Goal: Transaction & Acquisition: Purchase product/service

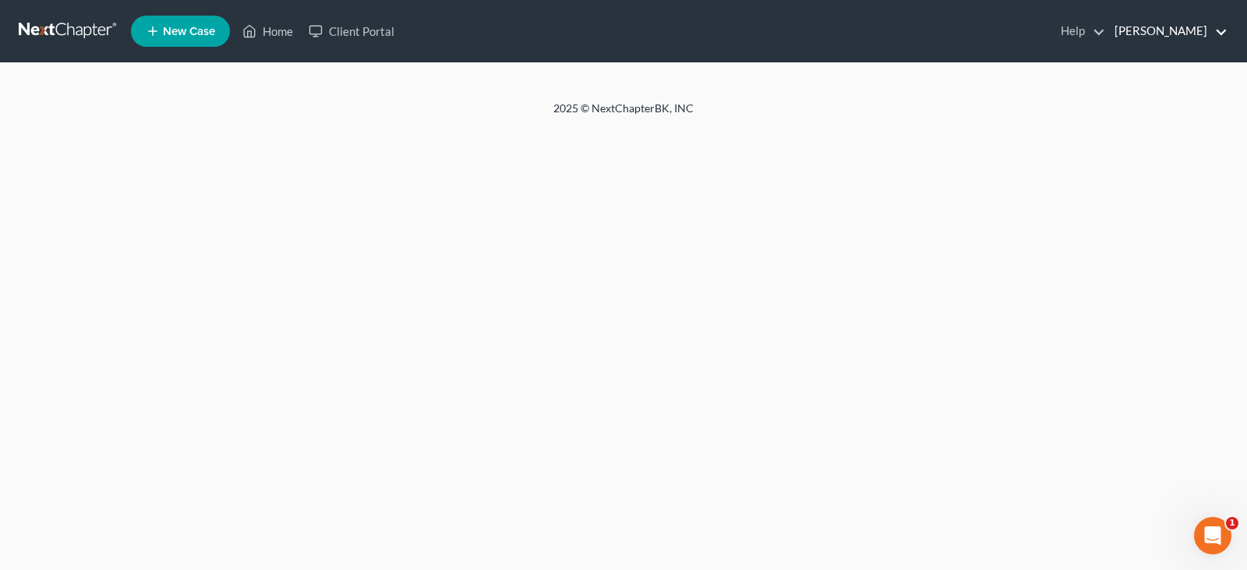
click at [1182, 26] on link "[PERSON_NAME]" at bounding box center [1167, 31] width 121 height 28
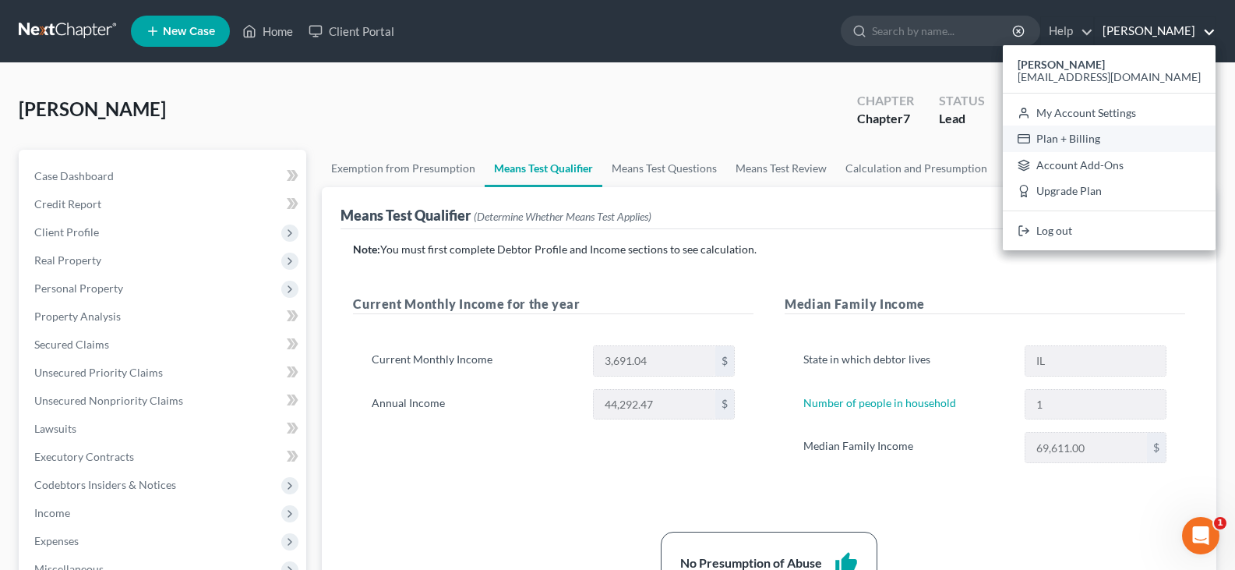
click at [1114, 137] on link "Plan + Billing" at bounding box center [1109, 138] width 213 height 26
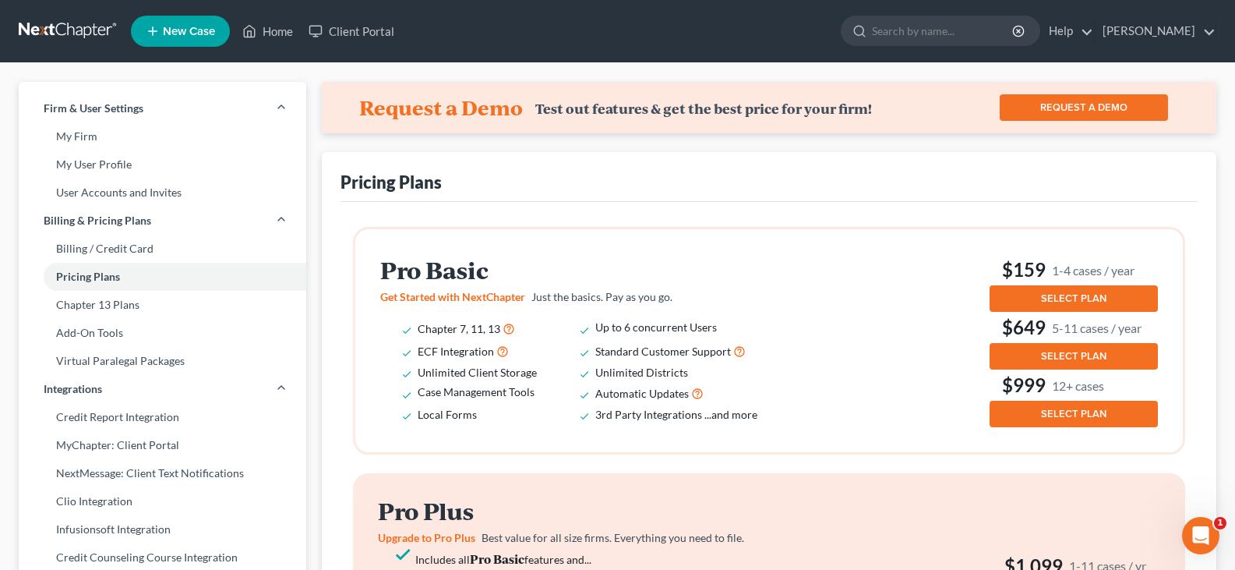
click at [1064, 294] on span "SELECT PLAN" at bounding box center [1073, 298] width 65 height 12
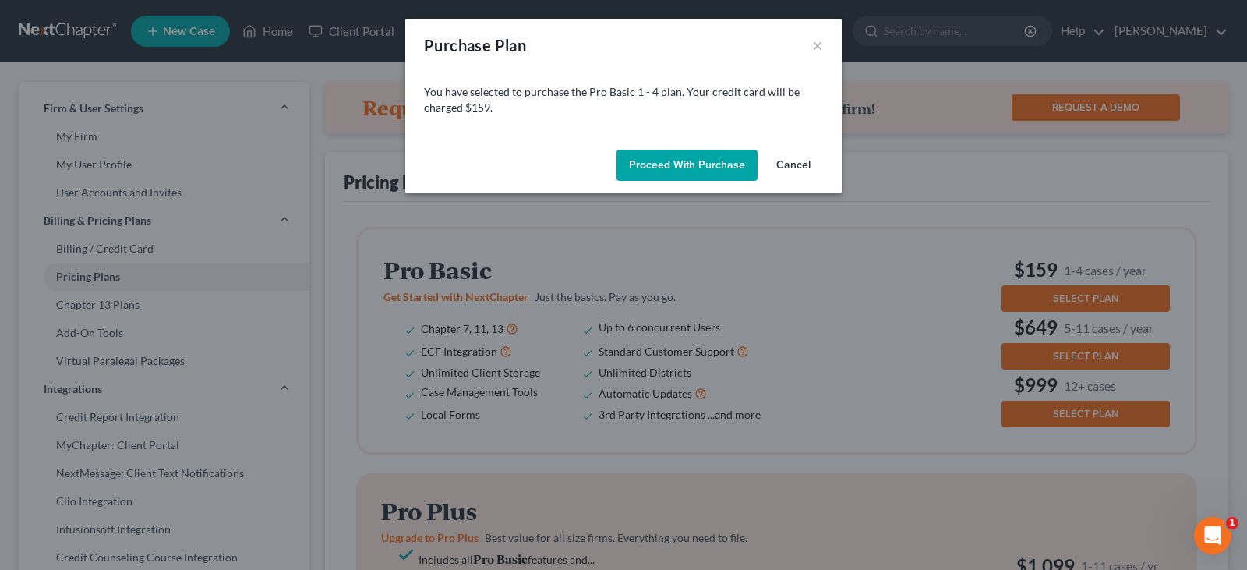
click at [662, 157] on button "Proceed with Purchase" at bounding box center [686, 165] width 141 height 31
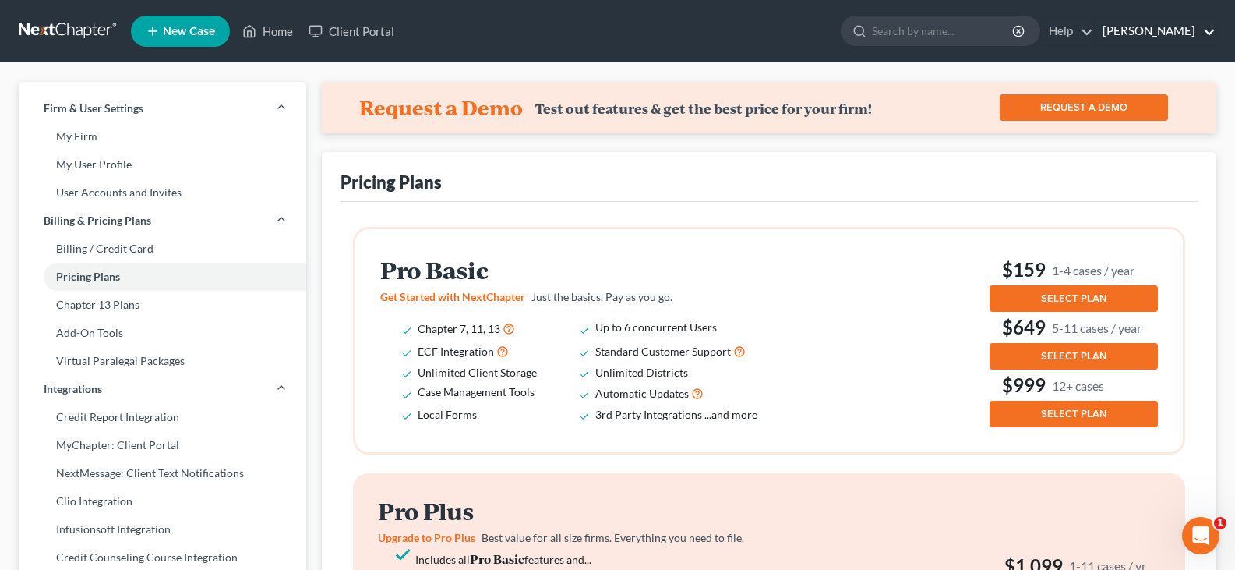
click at [1167, 29] on link "[PERSON_NAME]" at bounding box center [1155, 31] width 121 height 28
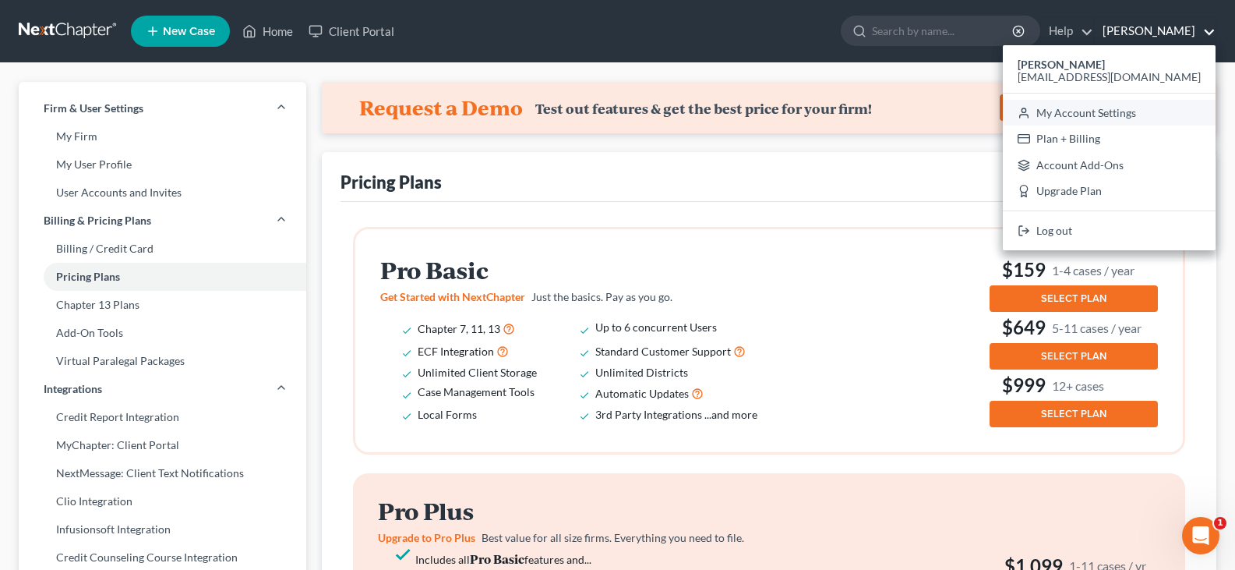
click at [1107, 111] on link "My Account Settings" at bounding box center [1109, 113] width 213 height 26
select select "24"
select select "14"
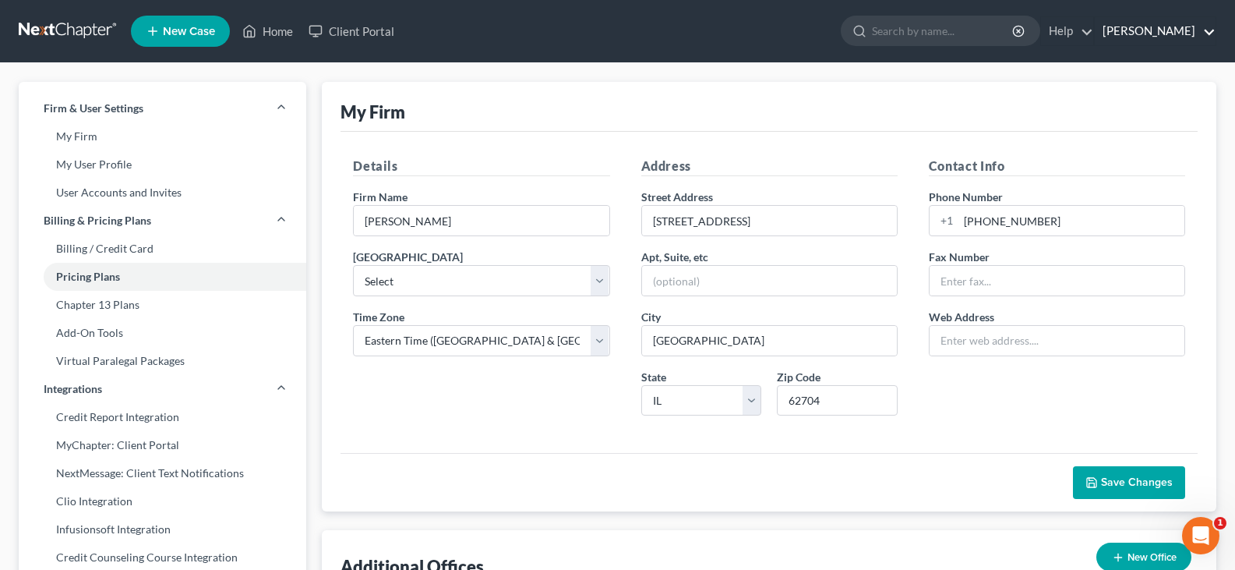
click at [1143, 26] on link "[PERSON_NAME]" at bounding box center [1155, 31] width 121 height 28
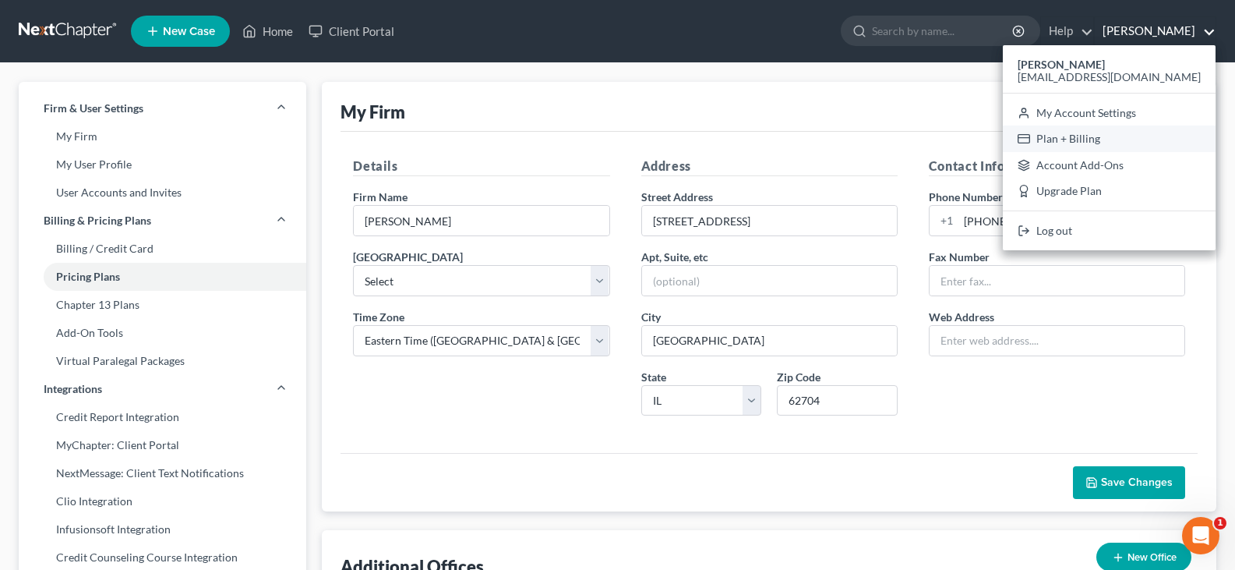
click at [1134, 137] on link "Plan + Billing" at bounding box center [1109, 138] width 213 height 26
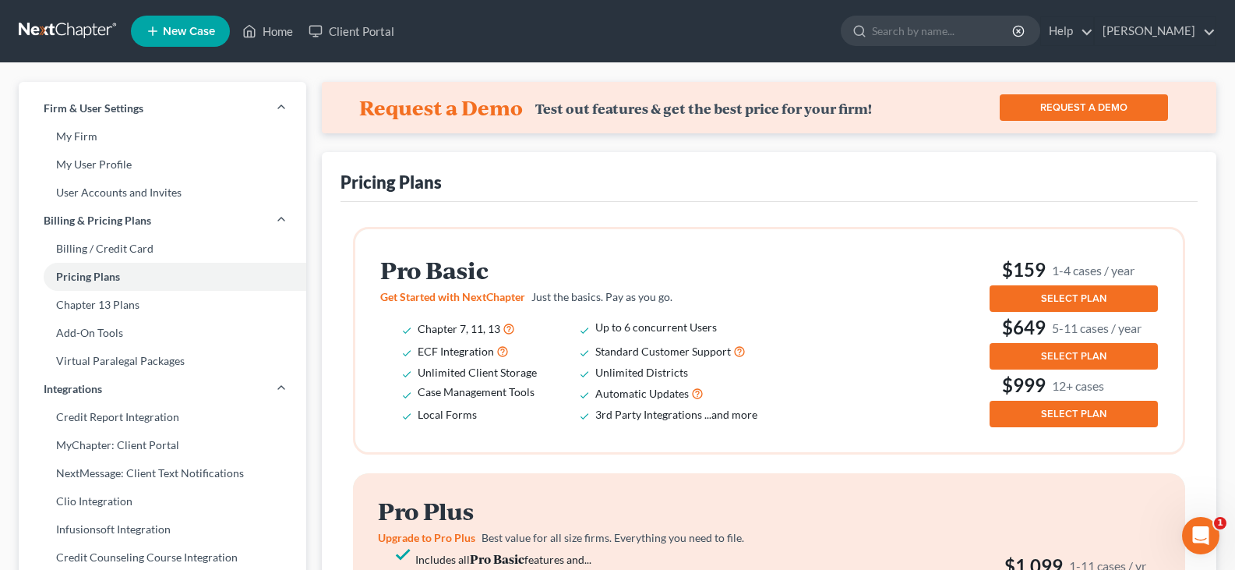
click at [1075, 290] on button "SELECT PLAN" at bounding box center [1074, 298] width 168 height 26
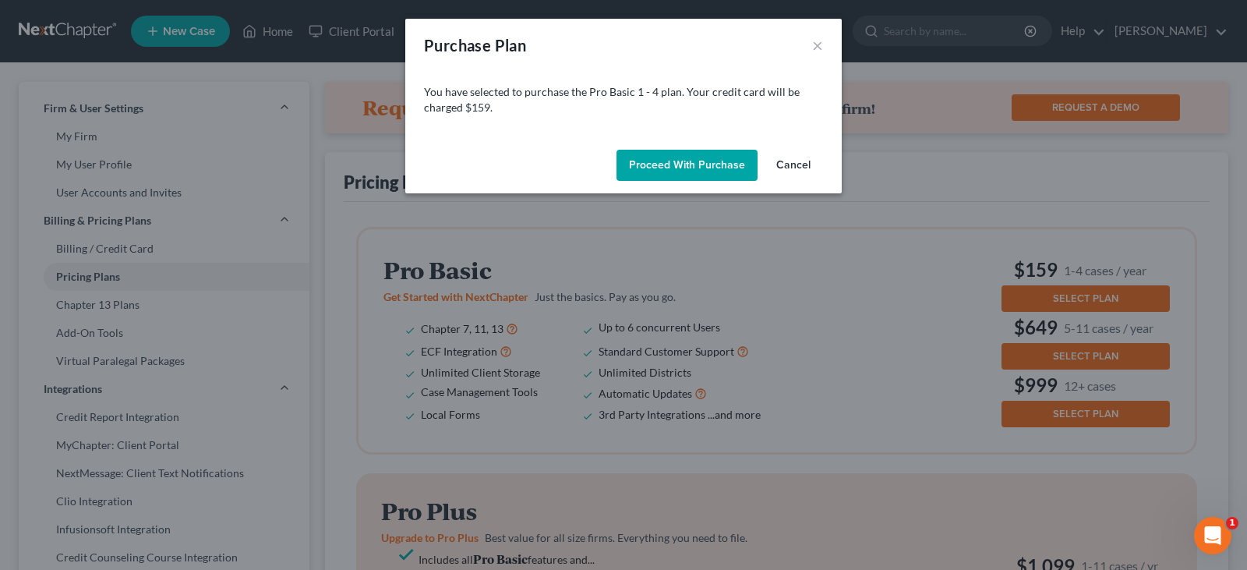
click at [681, 165] on button "Proceed with Purchase" at bounding box center [686, 165] width 141 height 31
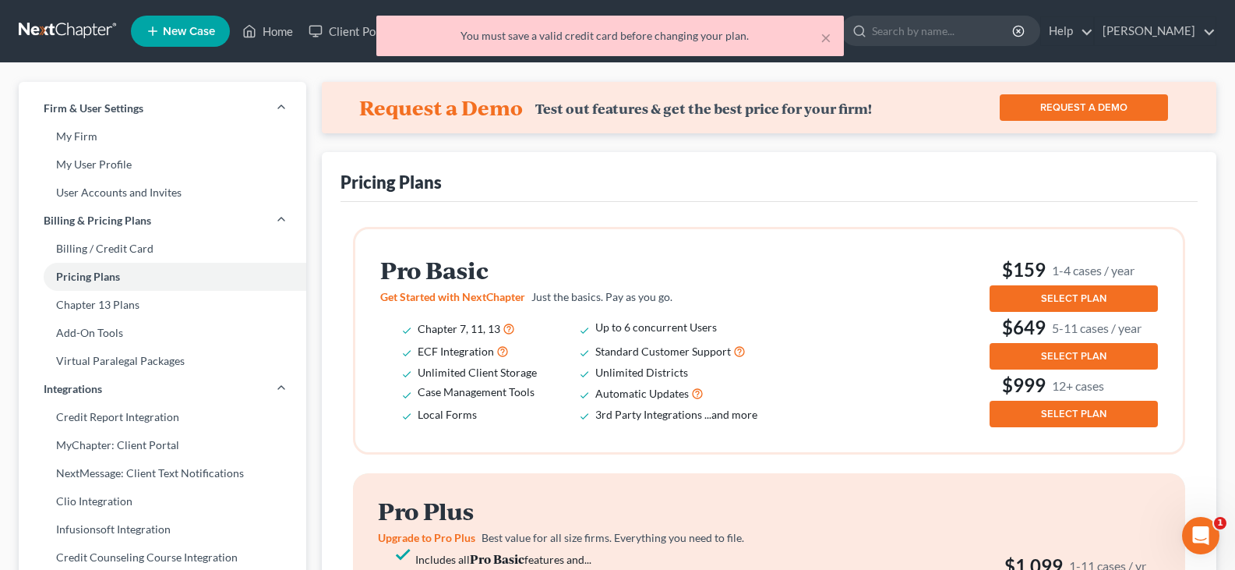
click at [671, 36] on div "You must save a valid credit card before changing your plan." at bounding box center [610, 36] width 443 height 16
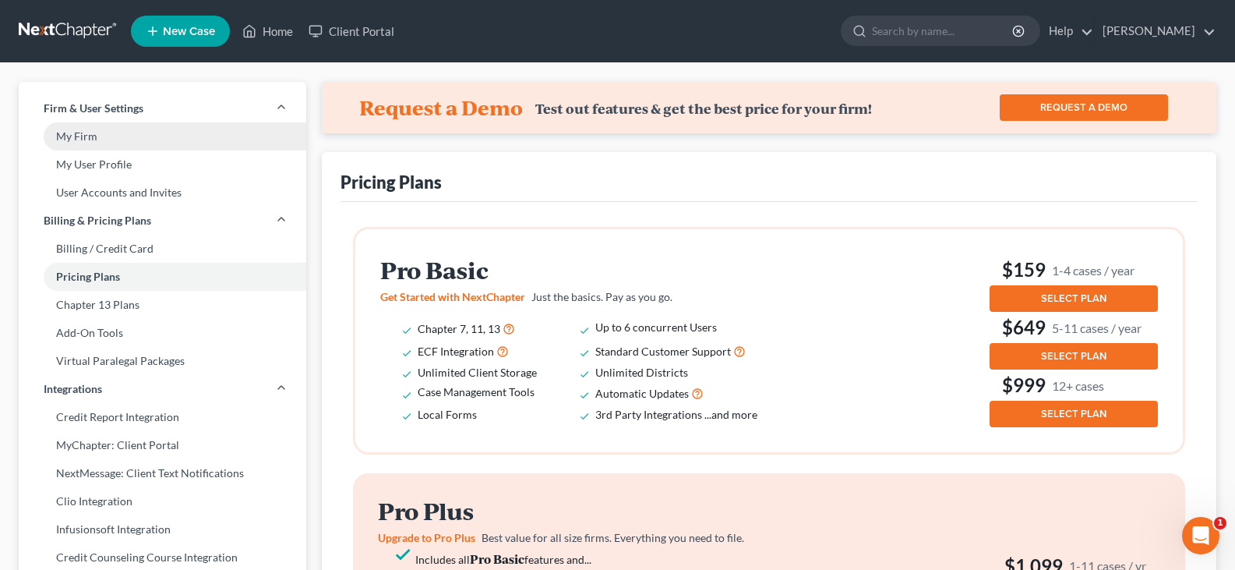
click at [75, 139] on link "My Firm" at bounding box center [163, 136] width 288 height 28
select select "25"
select select "24"
select select "14"
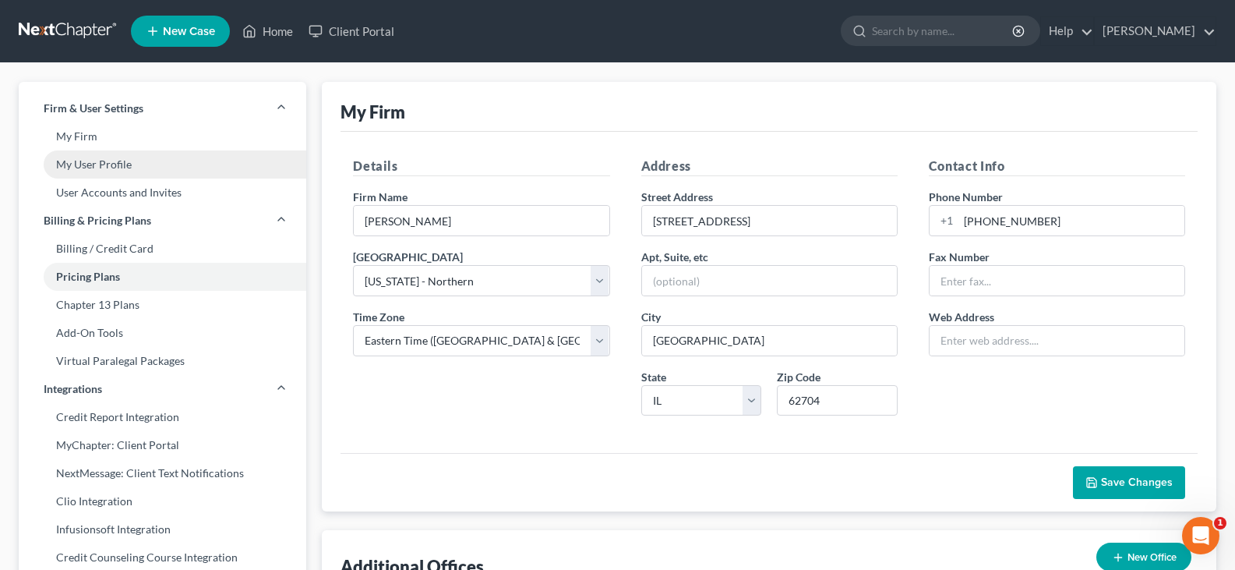
click at [77, 164] on link "My User Profile" at bounding box center [163, 164] width 288 height 28
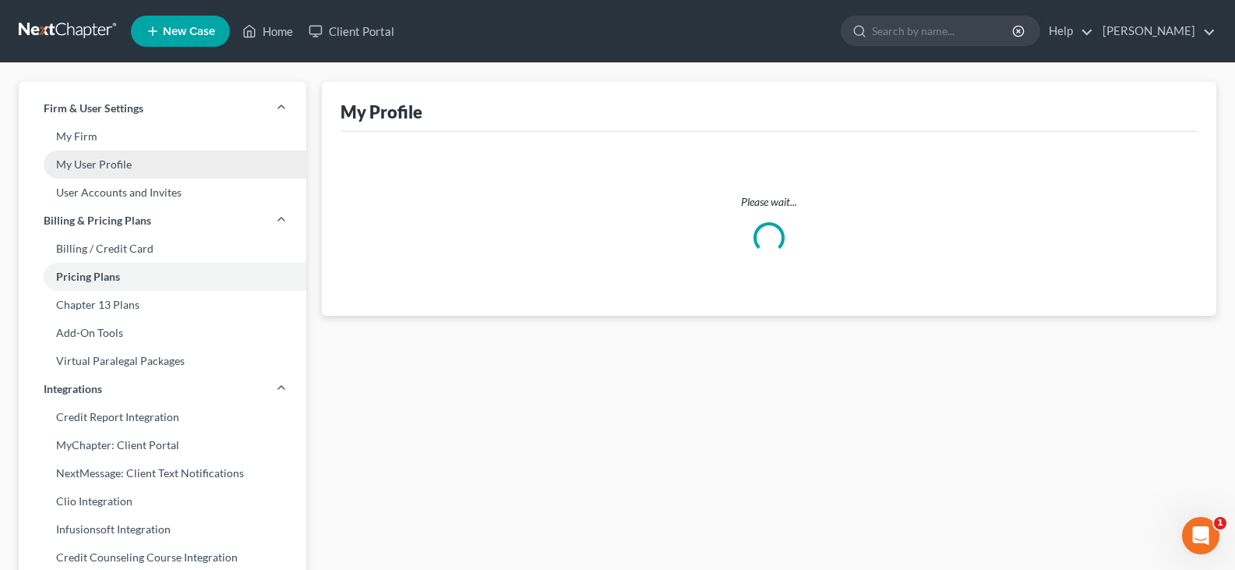
select select "14"
select select "attorney"
select select "0"
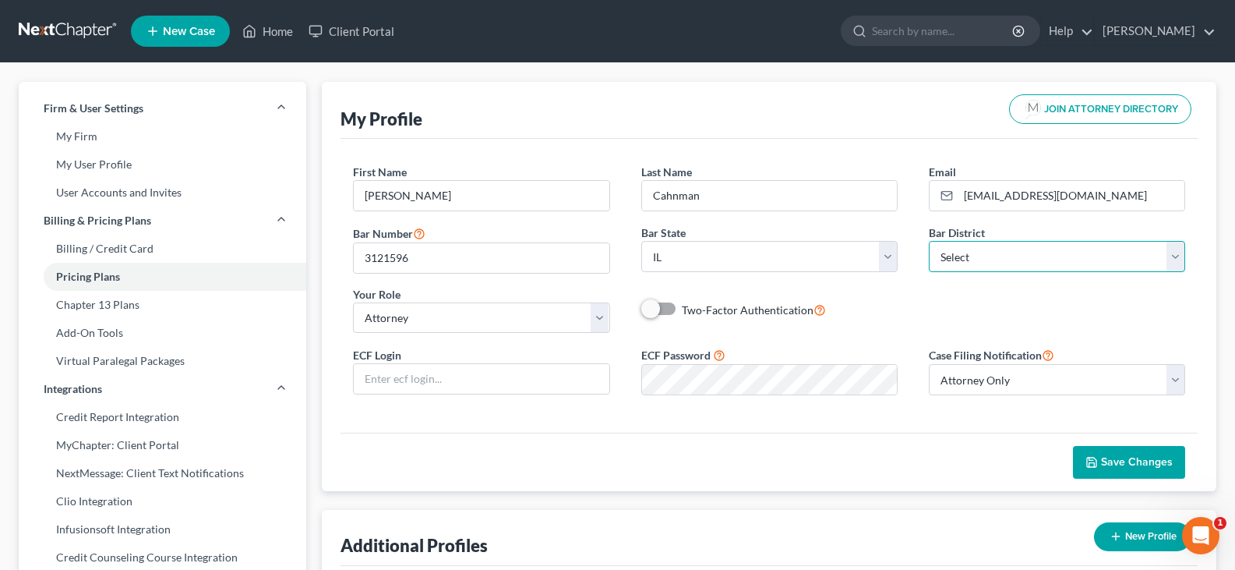
click at [1173, 255] on select "Select [US_STATE] - [GEOGRAPHIC_DATA] [US_STATE] - [GEOGRAPHIC_DATA][US_STATE] …" at bounding box center [1057, 256] width 256 height 31
select select "25"
click at [929, 241] on select "Select [US_STATE] - [GEOGRAPHIC_DATA] [US_STATE] - [GEOGRAPHIC_DATA][US_STATE] …" at bounding box center [1057, 256] width 256 height 31
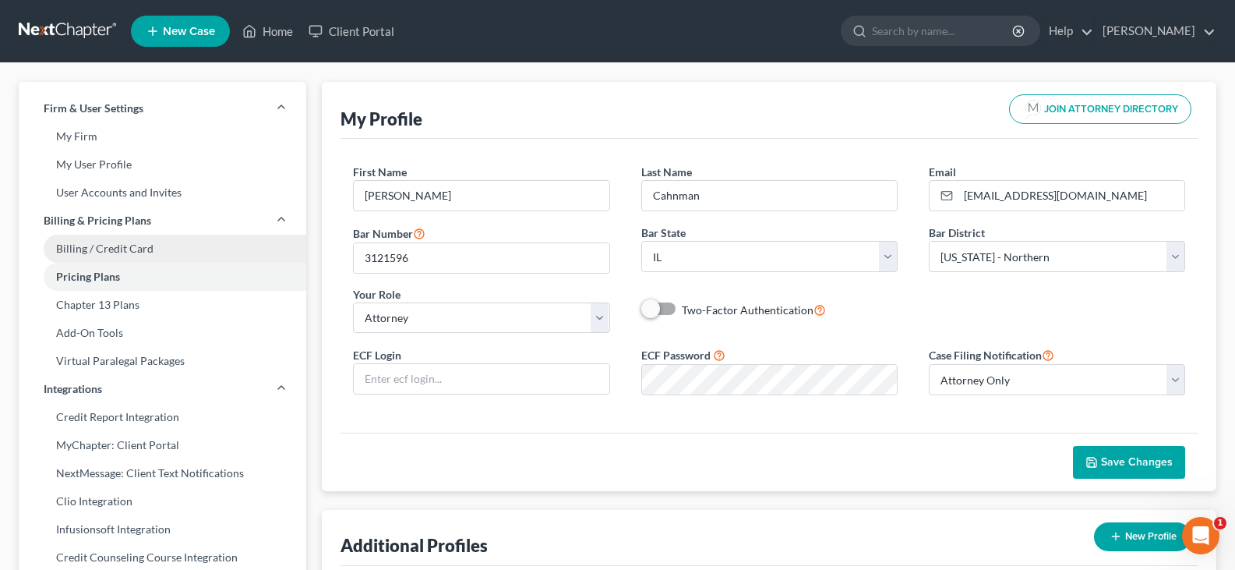
click at [89, 246] on link "Billing / Credit Card" at bounding box center [163, 249] width 288 height 28
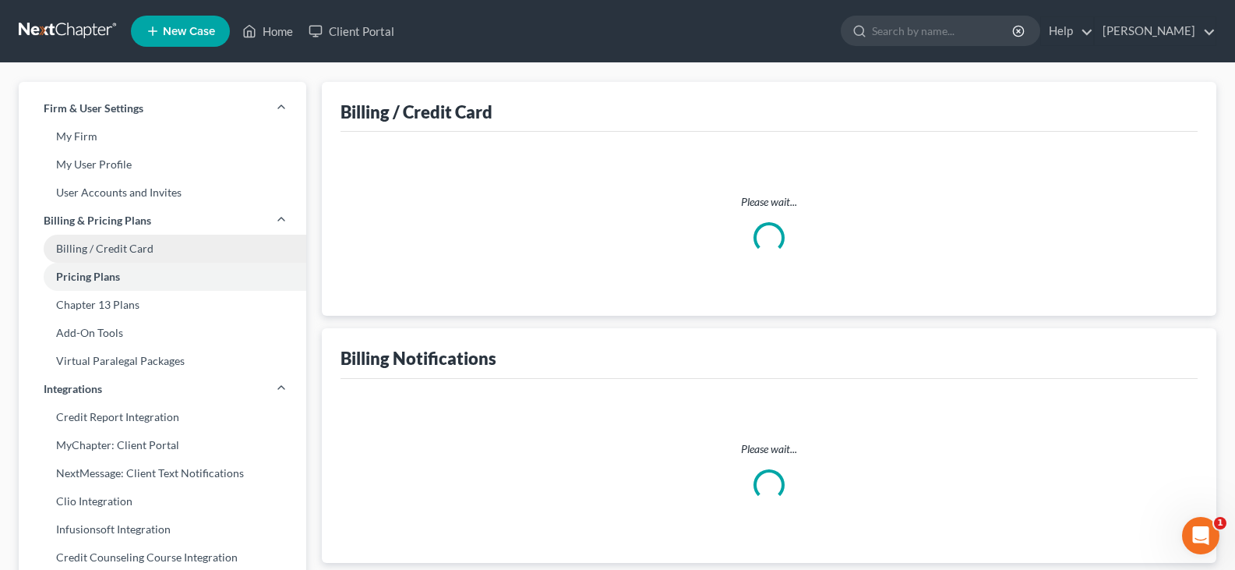
select select "14"
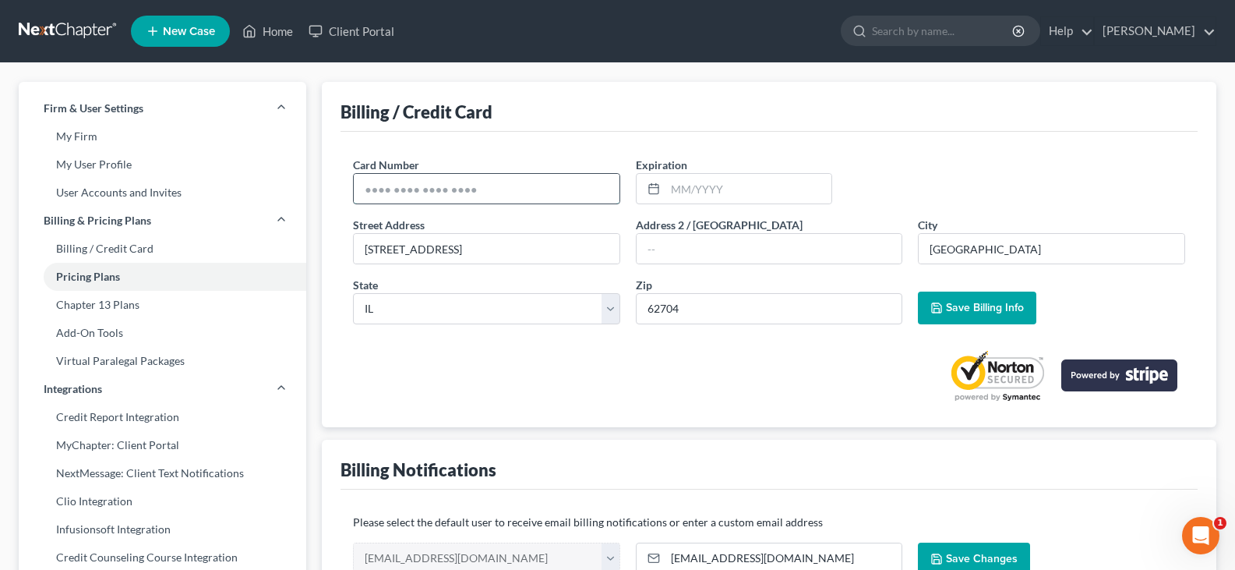
click at [363, 186] on input "text" at bounding box center [487, 189] width 266 height 30
type input "[CREDIT_CARD_NUMBER]"
click at [681, 185] on input "text" at bounding box center [749, 189] width 166 height 30
type input "07/2028"
click at [957, 312] on span "Save Billing Info" at bounding box center [985, 307] width 78 height 13
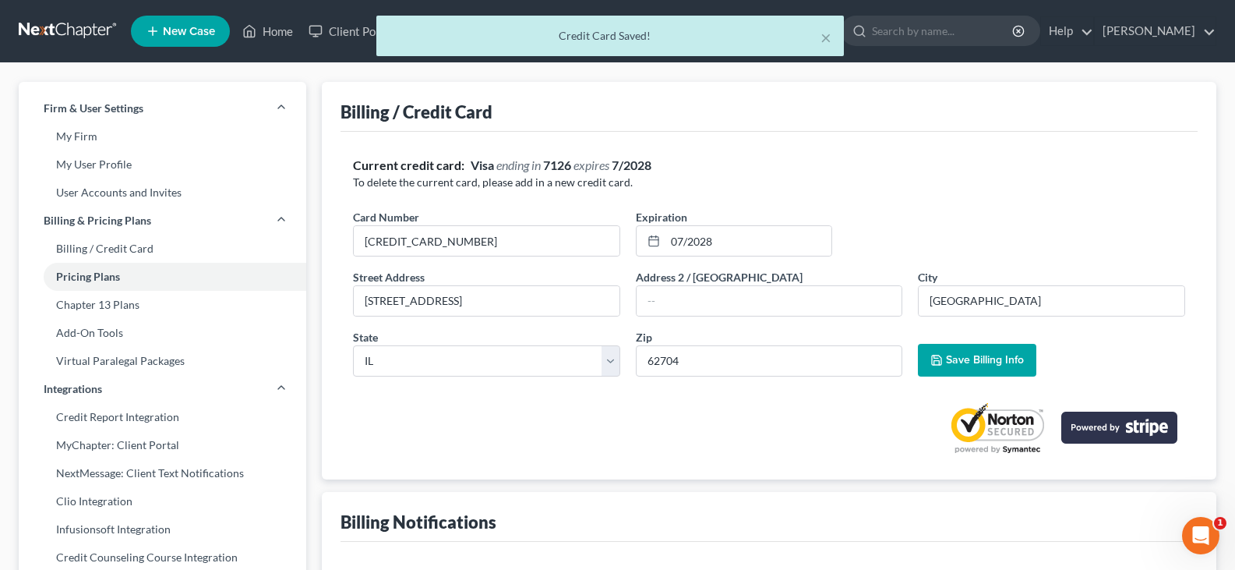
click at [1126, 26] on div "× Credit Card Saved!" at bounding box center [609, 40] width 1235 height 48
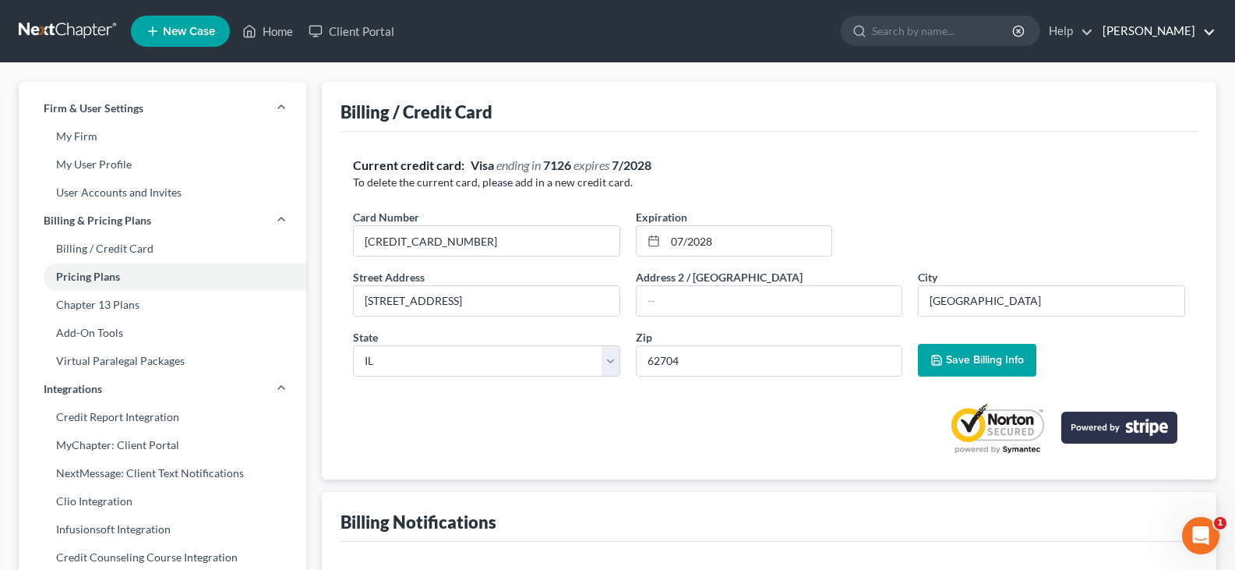
click at [1119, 33] on link "[PERSON_NAME]" at bounding box center [1155, 31] width 121 height 28
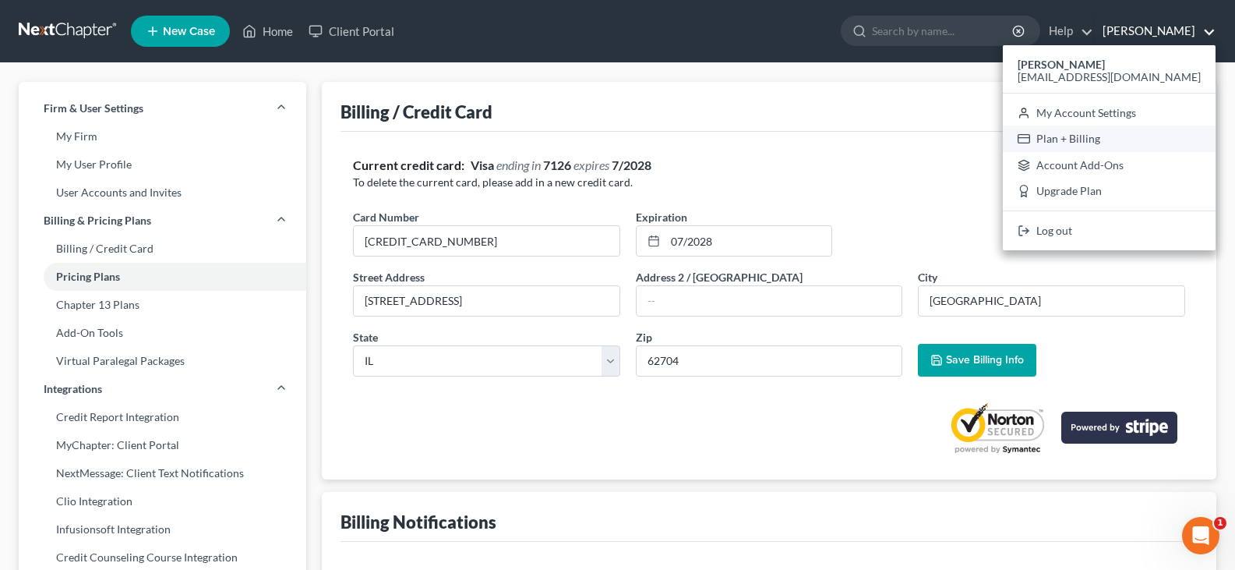
click at [1106, 138] on link "Plan + Billing" at bounding box center [1109, 138] width 213 height 26
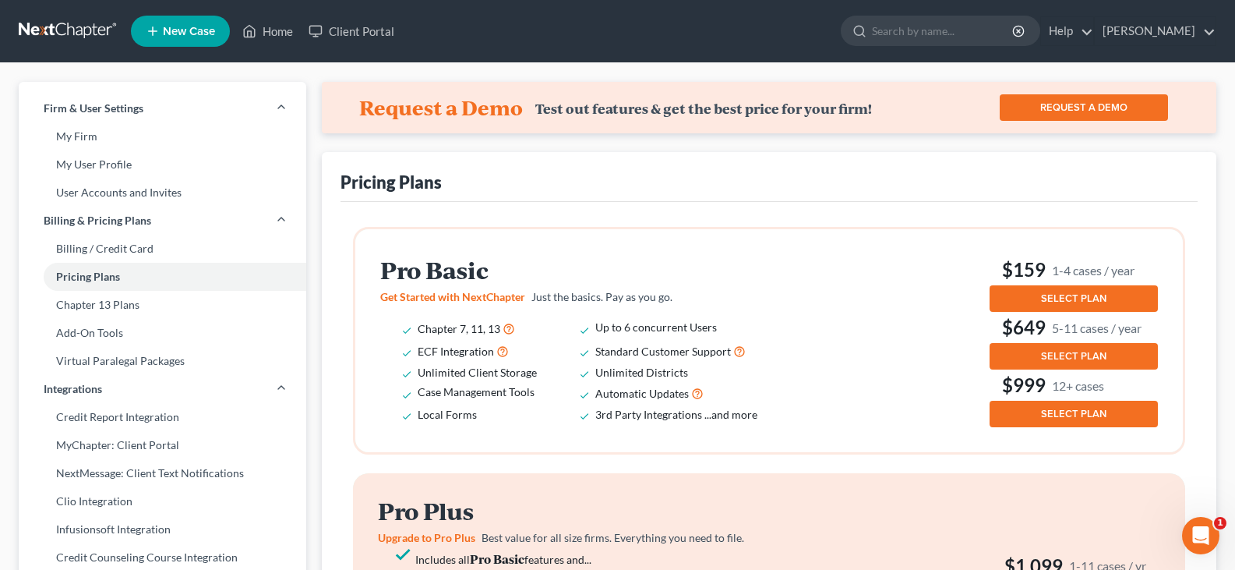
click at [1066, 296] on span "SELECT PLAN" at bounding box center [1073, 298] width 65 height 12
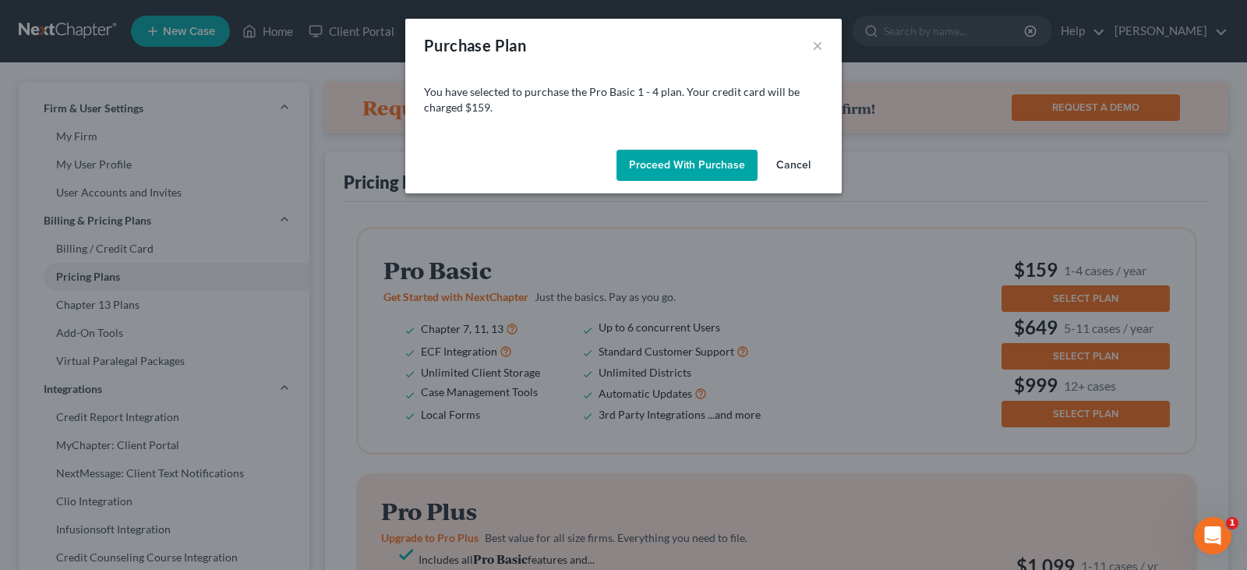
drag, startPoint x: 673, startPoint y: 152, endPoint x: 670, endPoint y: 161, distance: 9.9
click at [673, 153] on button "Proceed with Purchase" at bounding box center [686, 165] width 141 height 31
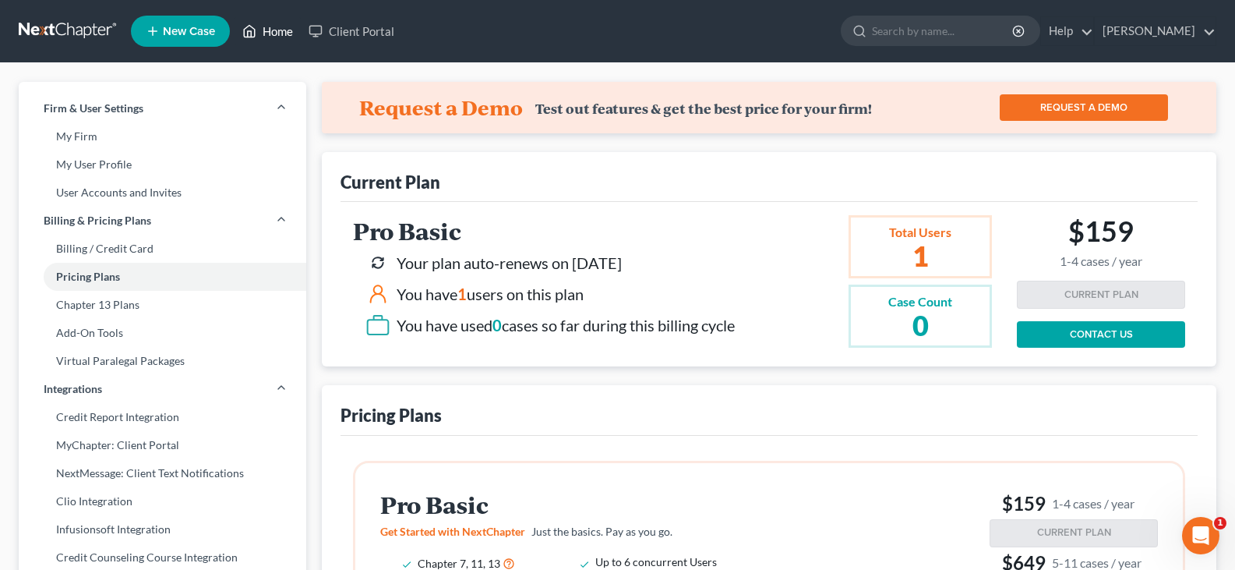
click at [270, 29] on link "Home" at bounding box center [268, 31] width 66 height 28
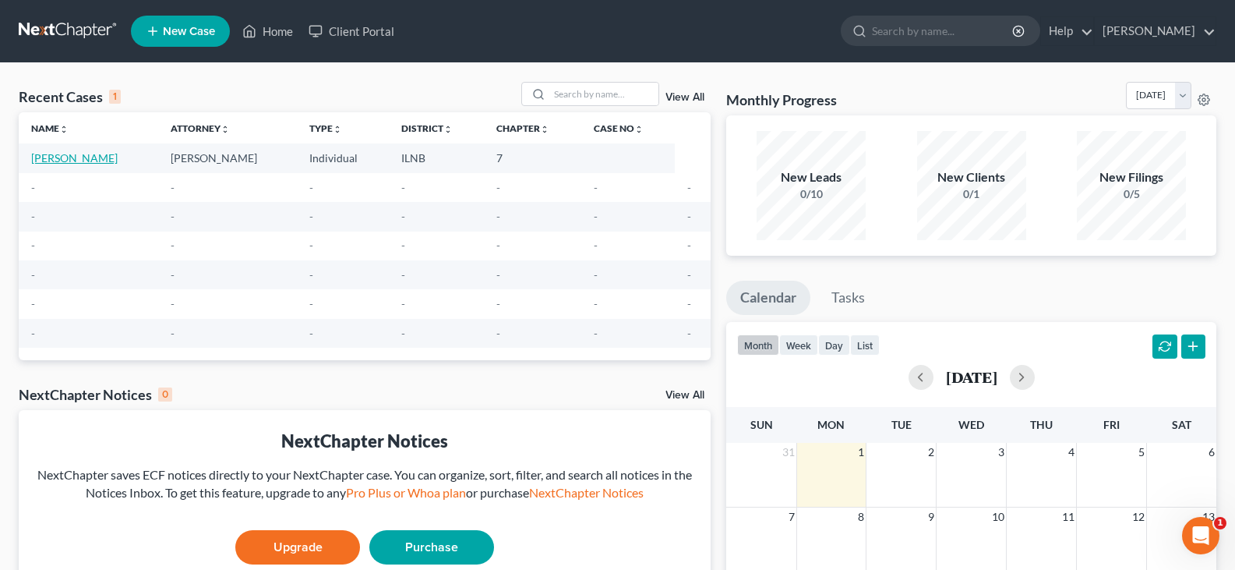
click at [46, 157] on link "[PERSON_NAME]" at bounding box center [74, 157] width 87 height 13
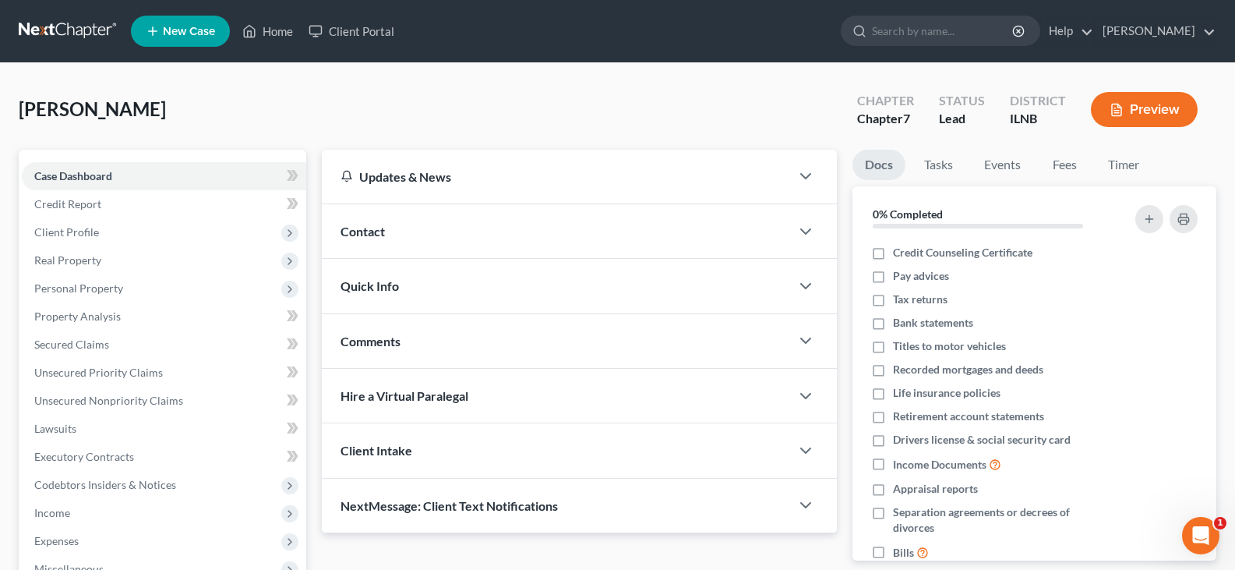
scroll to position [259, 0]
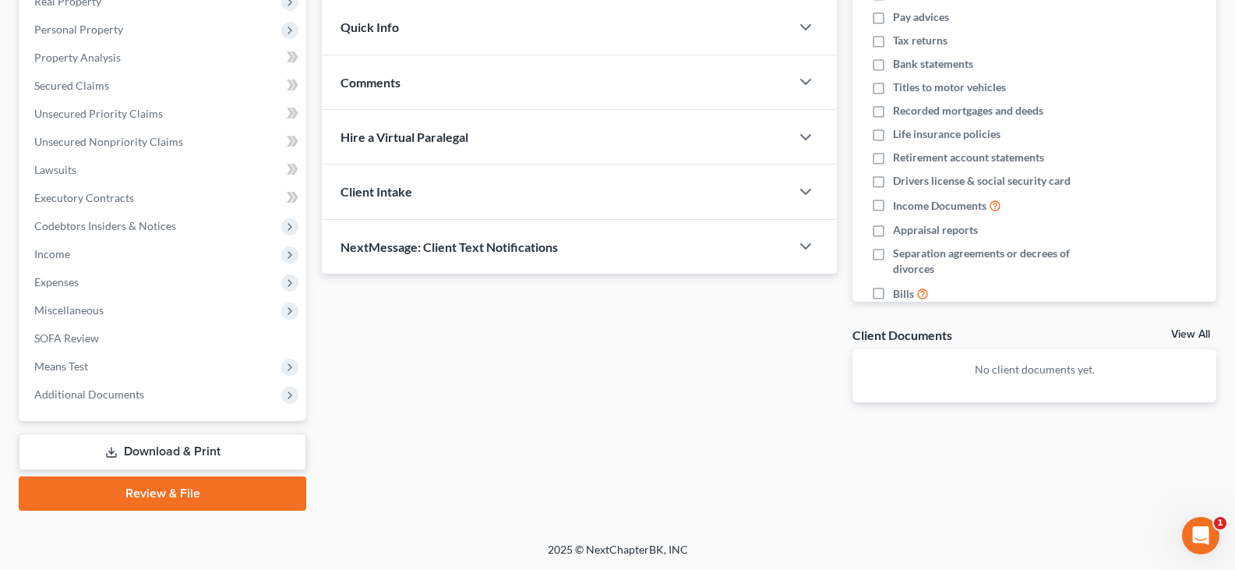
click at [155, 449] on link "Download & Print" at bounding box center [163, 451] width 288 height 37
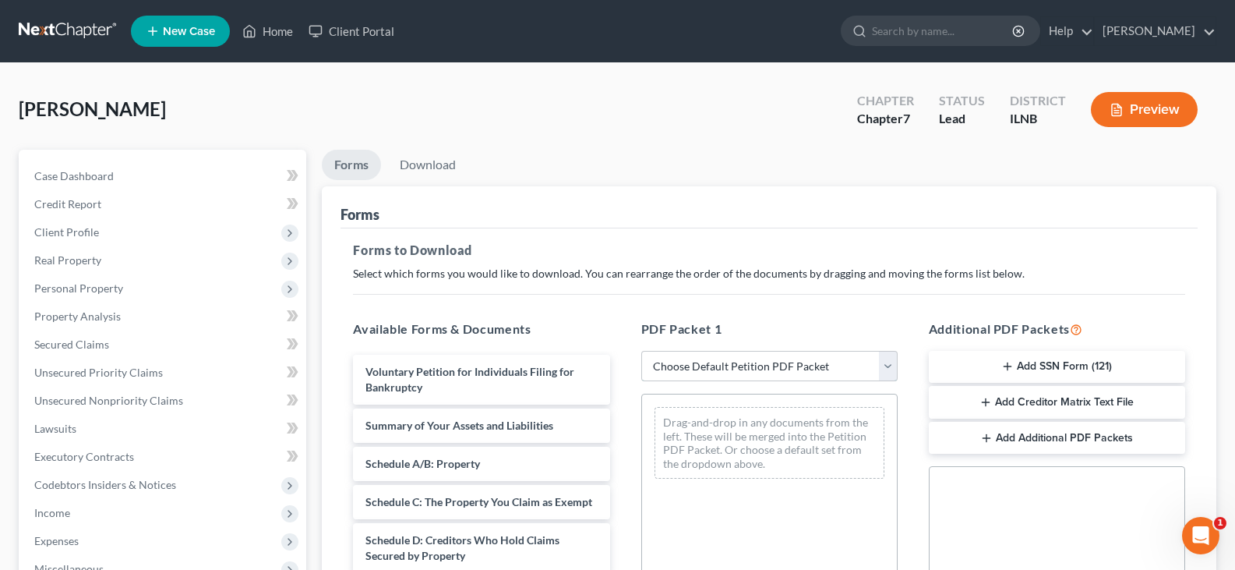
click at [762, 369] on select "Choose Default Petition PDF Packet Complete Bankruptcy Petition (all forms and …" at bounding box center [769, 366] width 256 height 31
select select "0"
click at [641, 351] on select "Choose Default Petition PDF Packet Complete Bankruptcy Petition (all forms and …" at bounding box center [769, 366] width 256 height 31
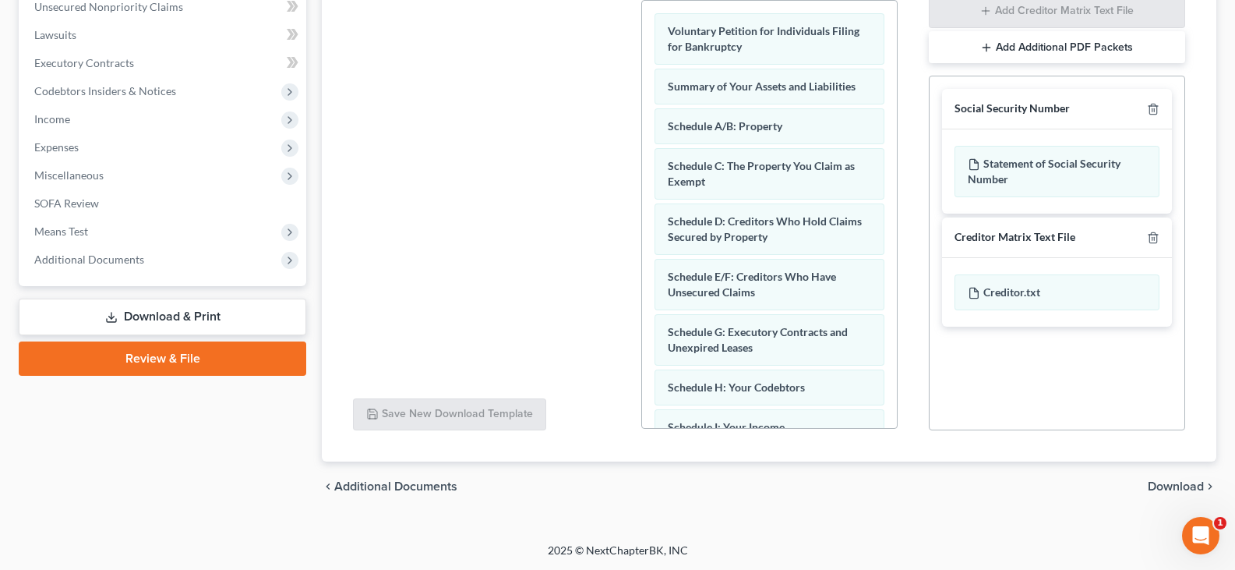
scroll to position [394, 0]
click at [1157, 486] on span "Download" at bounding box center [1176, 485] width 56 height 12
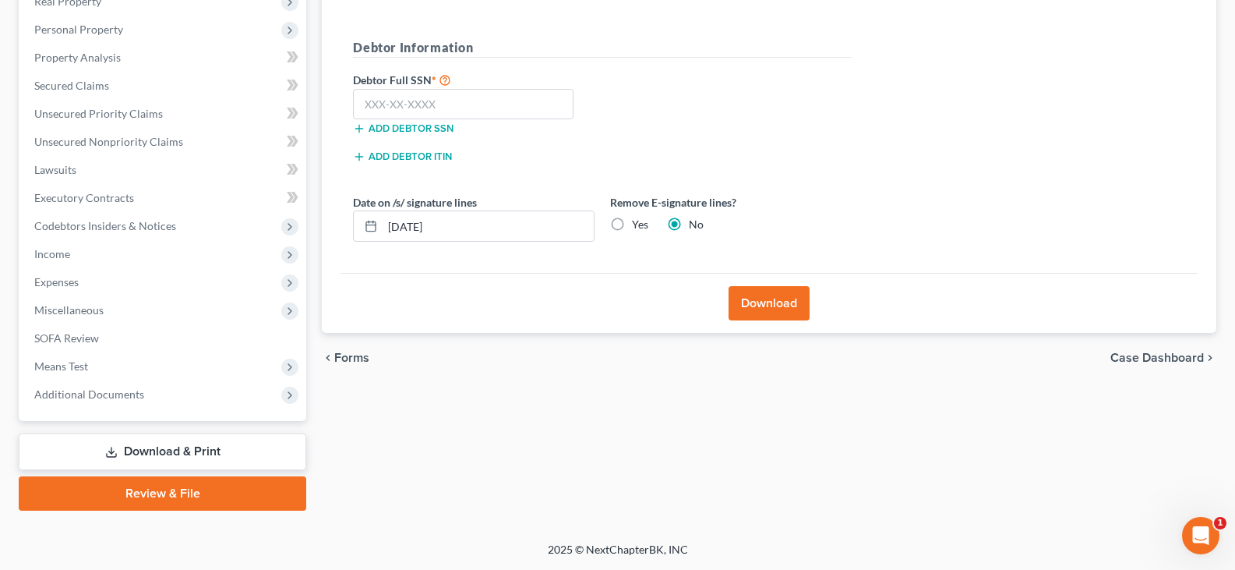
scroll to position [259, 0]
click at [360, 102] on input "text" at bounding box center [463, 104] width 221 height 31
type input "581-88-8296"
click at [775, 306] on button "Download" at bounding box center [769, 303] width 81 height 34
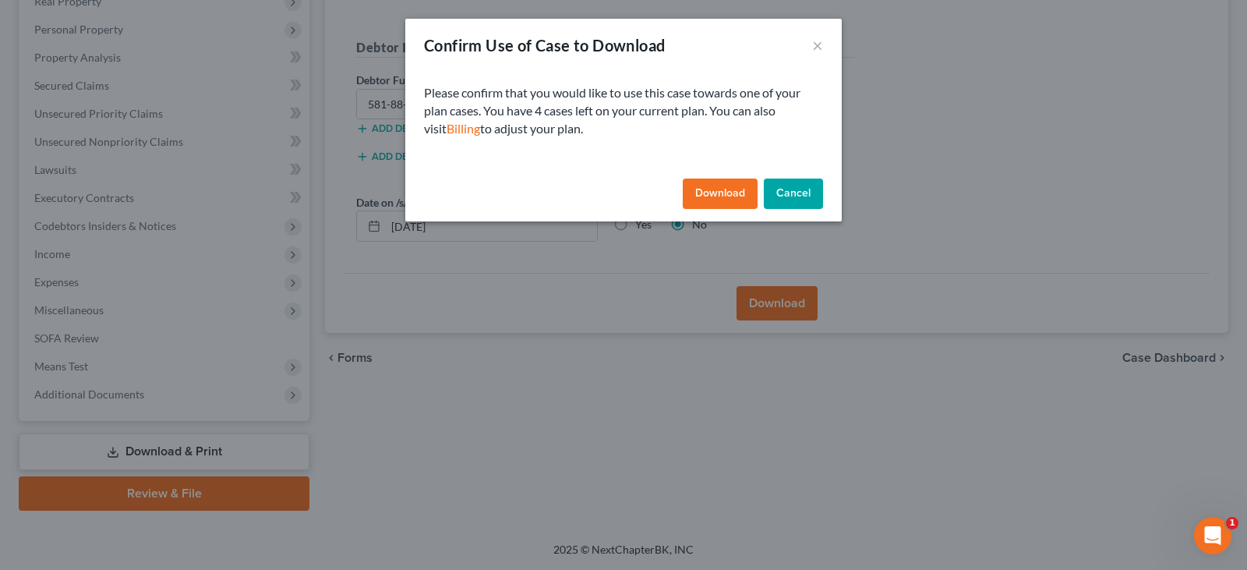
click at [706, 192] on button "Download" at bounding box center [720, 193] width 75 height 31
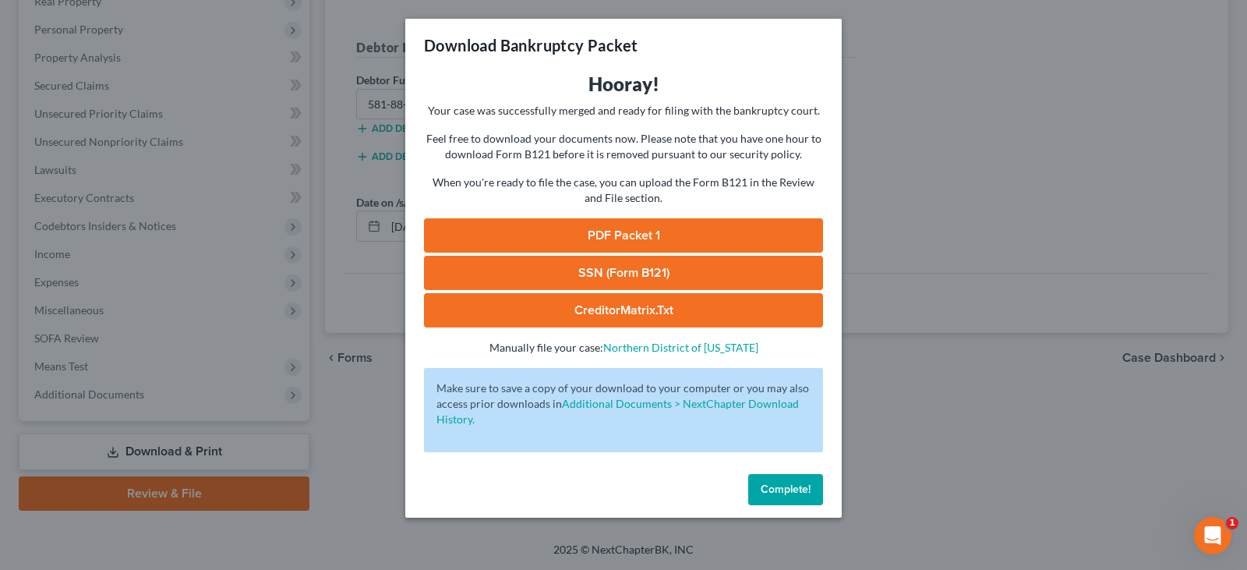
click at [610, 231] on link "PDF Packet 1" at bounding box center [623, 235] width 399 height 34
click at [644, 267] on link "SSN (Form B121)" at bounding box center [623, 273] width 399 height 34
click at [613, 306] on link "CreditorMatrix.txt" at bounding box center [623, 310] width 399 height 34
drag, startPoint x: 786, startPoint y: 486, endPoint x: 569, endPoint y: 306, distance: 282.8
click at [786, 486] on span "Complete!" at bounding box center [786, 488] width 50 height 13
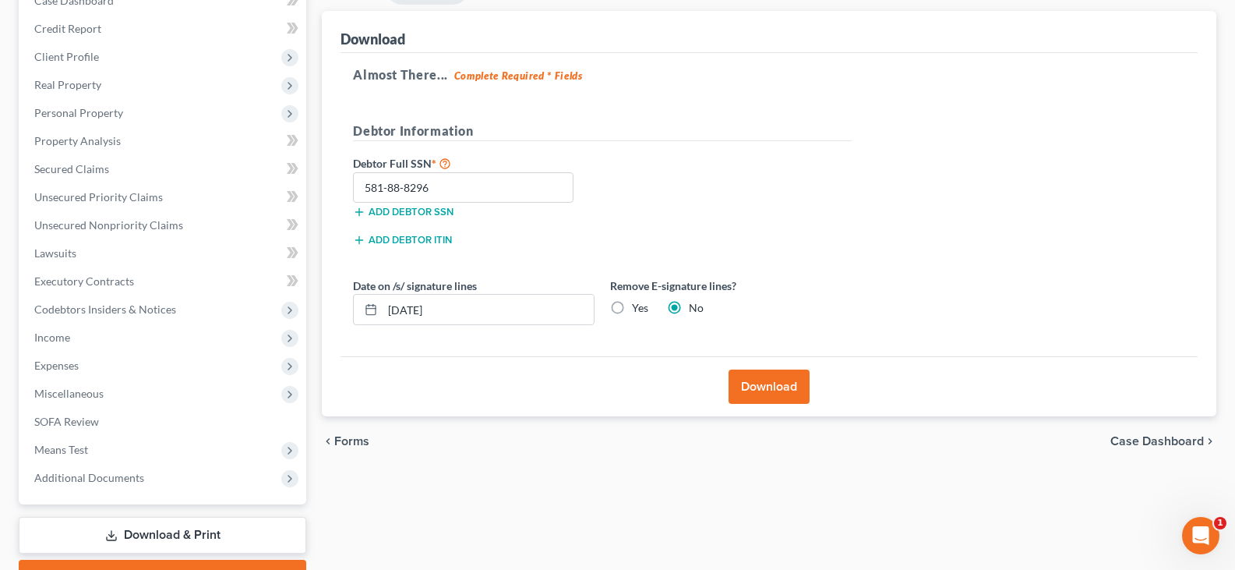
scroll to position [0, 0]
